Goal: Task Accomplishment & Management: Manage account settings

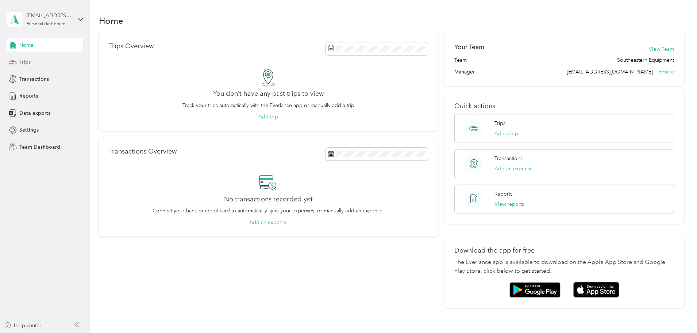
click at [32, 68] on div "Trips" at bounding box center [45, 61] width 77 height 13
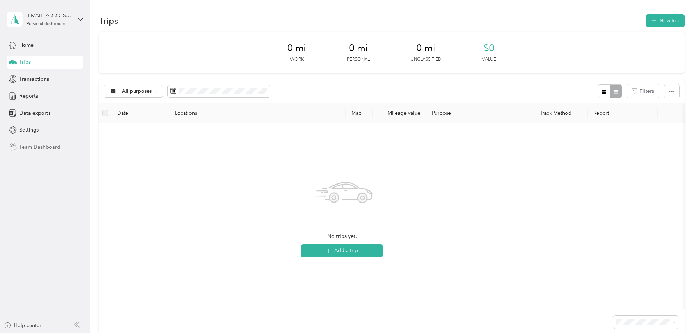
click at [43, 148] on span "Team Dashboard" at bounding box center [39, 147] width 41 height 8
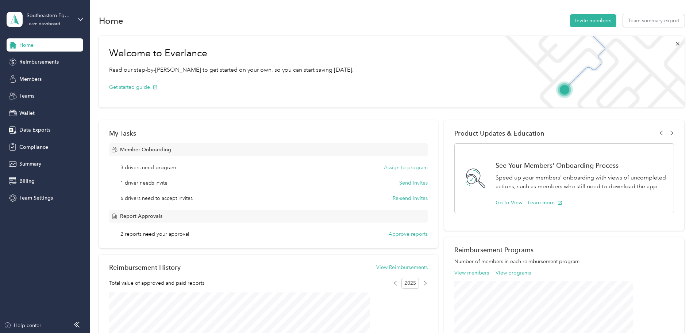
click at [386, 238] on div "My Tasks Member Onboarding 3 drivers need program Assign to program 1 driver ne…" at bounding box center [268, 184] width 339 height 128
click at [389, 236] on button "Approve reports" at bounding box center [408, 234] width 39 height 8
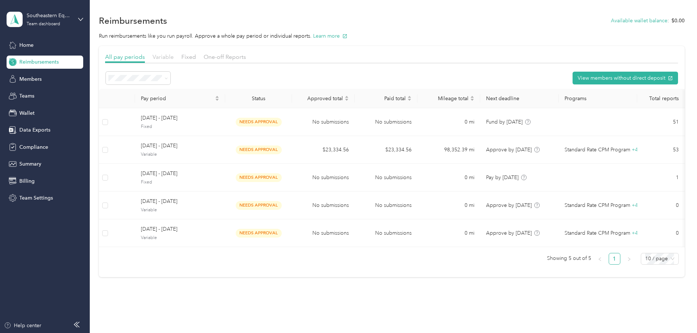
click at [174, 57] on span "Variable" at bounding box center [163, 56] width 21 height 7
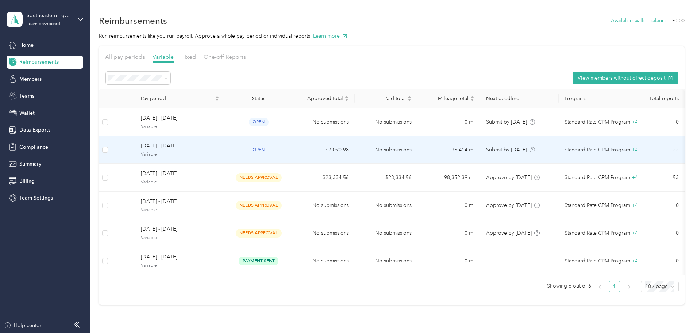
click at [355, 152] on td "$7,090.98" at bounding box center [323, 150] width 63 height 28
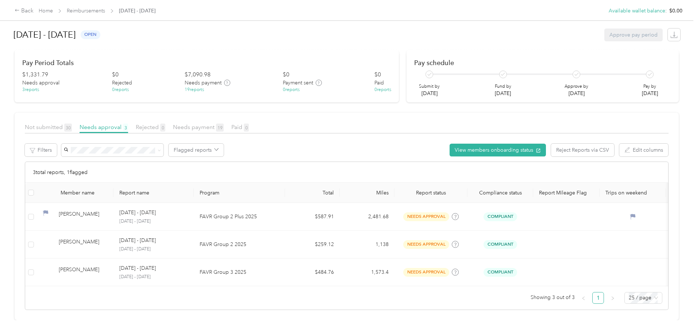
scroll to position [59, 0]
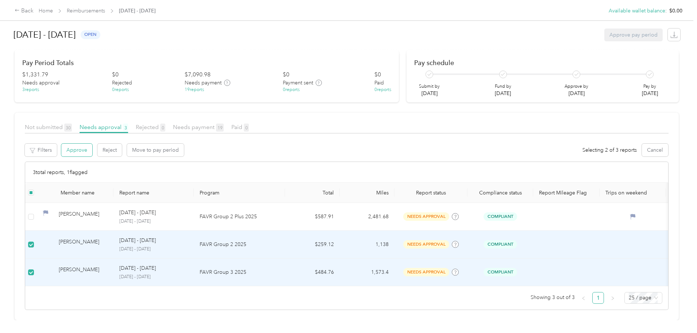
click at [92, 143] on button "Approve" at bounding box center [76, 149] width 31 height 13
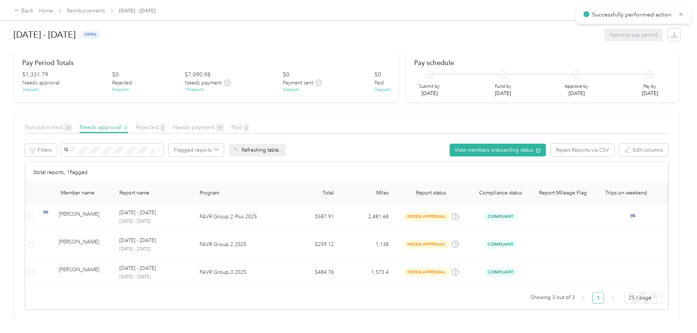
scroll to position [4, 0]
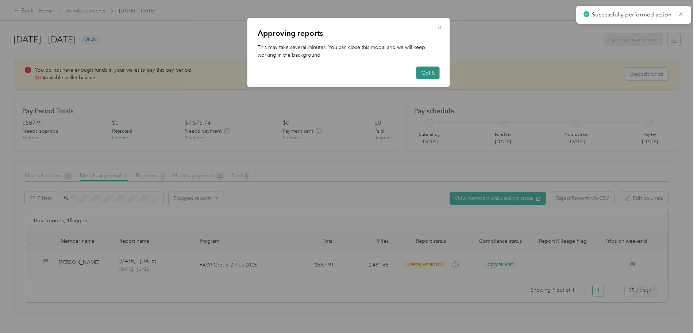
click at [433, 72] on button "Got it" at bounding box center [428, 72] width 23 height 13
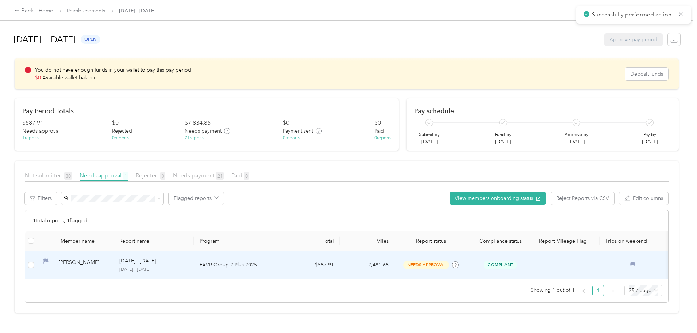
click at [108, 258] on div "[PERSON_NAME]" at bounding box center [83, 264] width 49 height 13
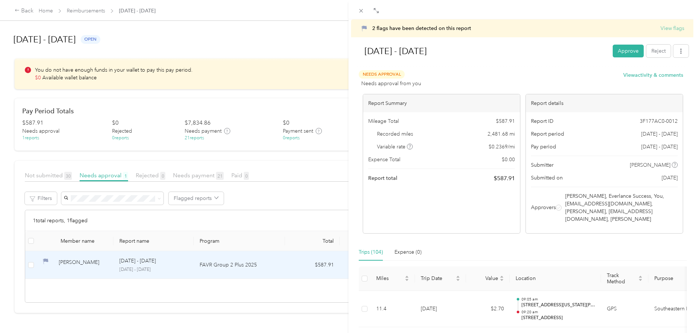
click at [661, 29] on button "View flags" at bounding box center [673, 28] width 24 height 8
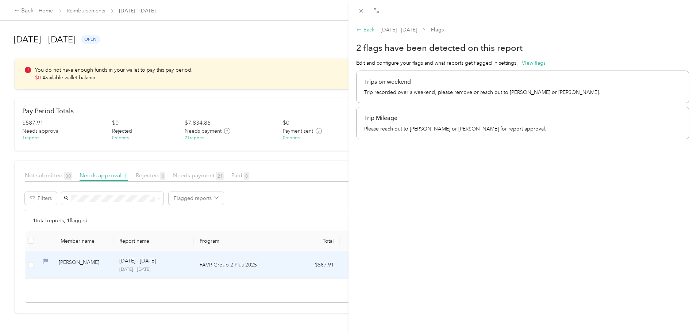
click at [368, 29] on div "Back" at bounding box center [365, 30] width 18 height 8
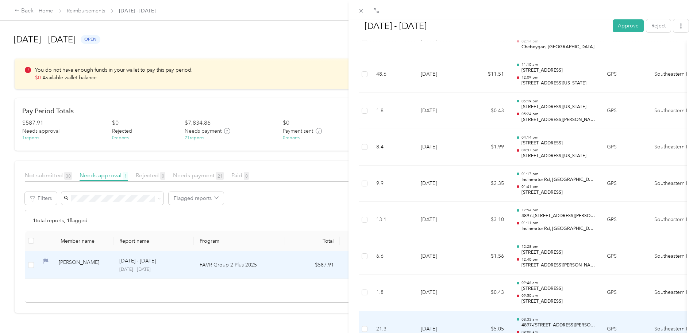
scroll to position [2087, 0]
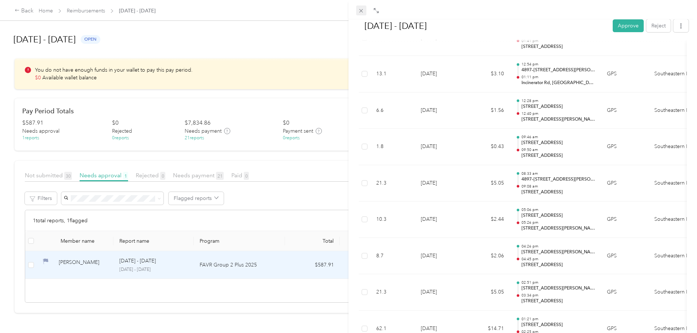
click at [364, 11] on icon at bounding box center [361, 11] width 6 height 6
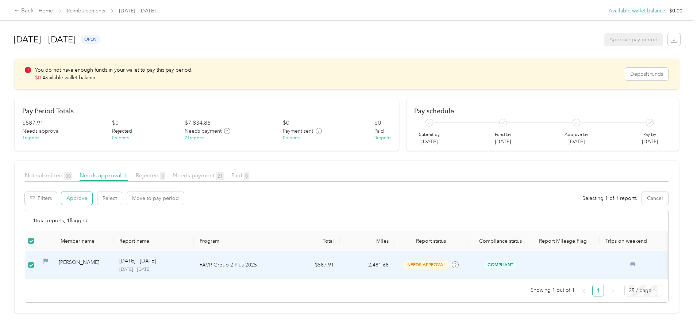
click at [92, 194] on button "Approve" at bounding box center [76, 198] width 31 height 13
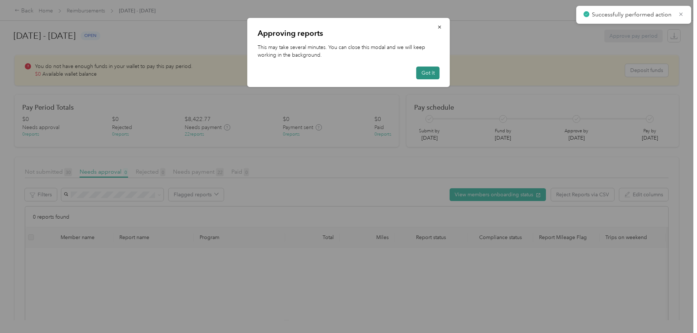
click at [429, 70] on button "Got it" at bounding box center [428, 72] width 23 height 13
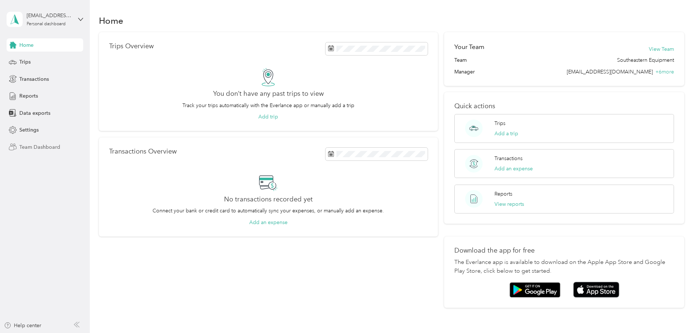
click at [51, 149] on span "Team Dashboard" at bounding box center [39, 147] width 41 height 8
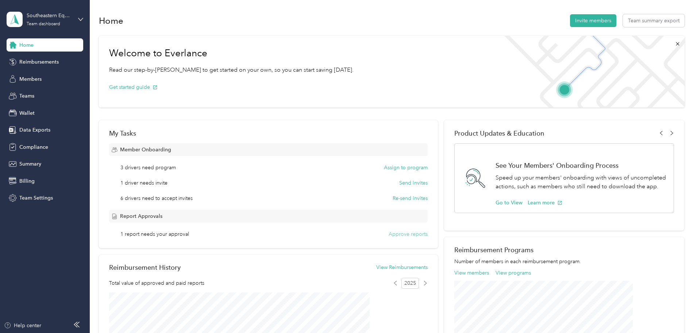
click at [396, 237] on button "Approve reports" at bounding box center [408, 234] width 39 height 8
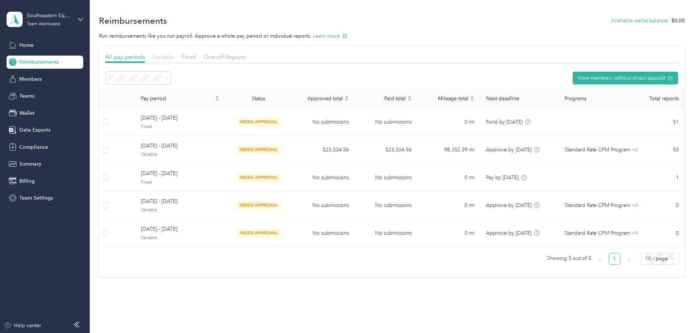
click at [174, 57] on span "Variable" at bounding box center [163, 56] width 21 height 7
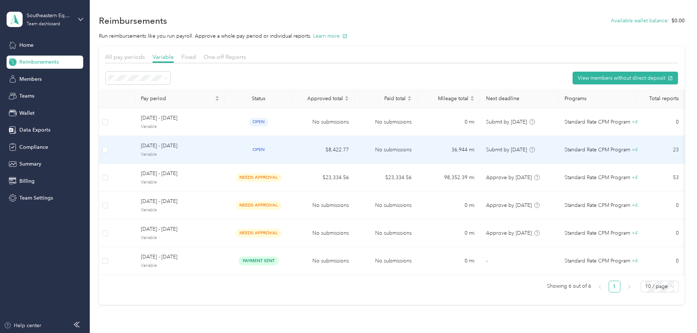
click at [272, 151] on div "open" at bounding box center [258, 149] width 55 height 8
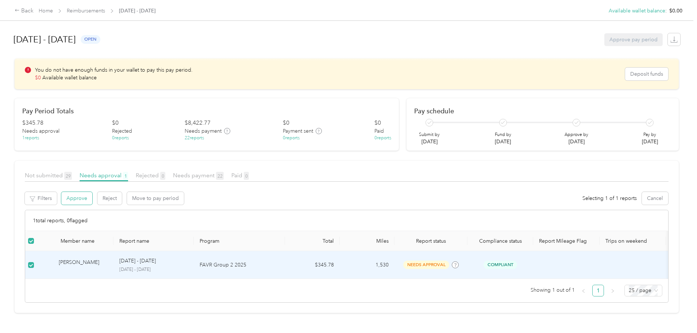
click at [92, 201] on button "Approve" at bounding box center [76, 198] width 31 height 13
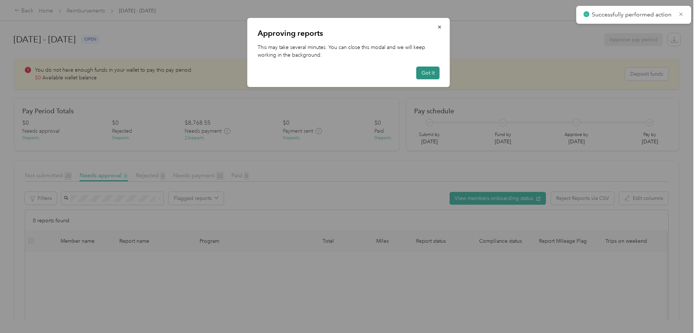
click at [430, 74] on button "Got it" at bounding box center [428, 72] width 23 height 13
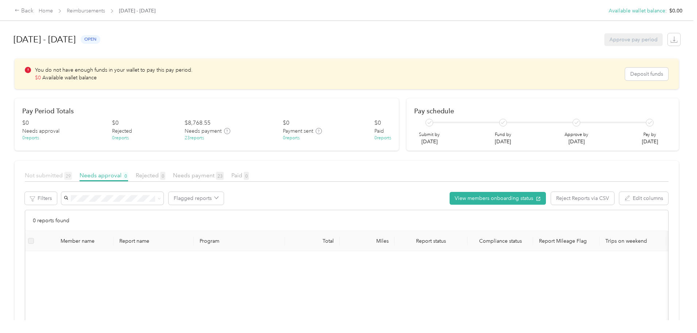
click at [72, 178] on span "Not submitted 29" at bounding box center [48, 175] width 47 height 7
